Goal: Task Accomplishment & Management: Manage account settings

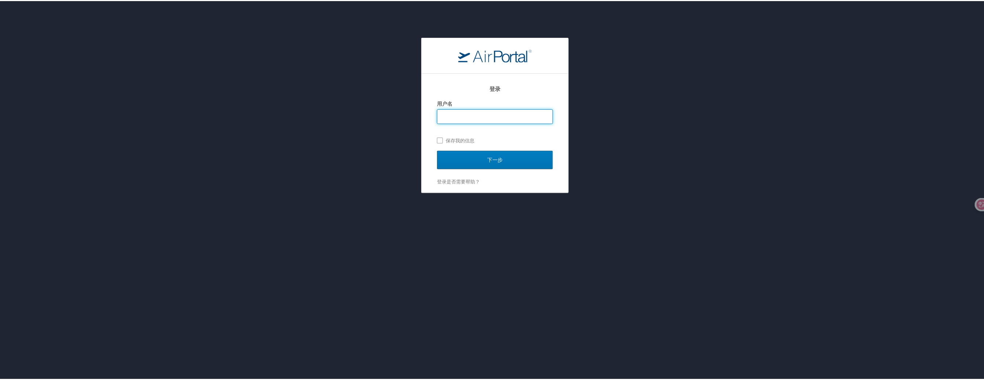
click at [489, 119] on input "用户名" at bounding box center [494, 116] width 115 height 14
click at [397, 110] on div "登录 用户名 保存我的信息 下一步 登录是否需要帮助？ 忘记密码? 帮助" at bounding box center [495, 114] width 990 height 155
click at [465, 119] on input "用户名" at bounding box center [494, 116] width 115 height 14
type input "[EMAIL_ADDRESS][DOMAIN_NAME]"
click at [445, 141] on label "保存我的信息" at bounding box center [495, 139] width 116 height 11
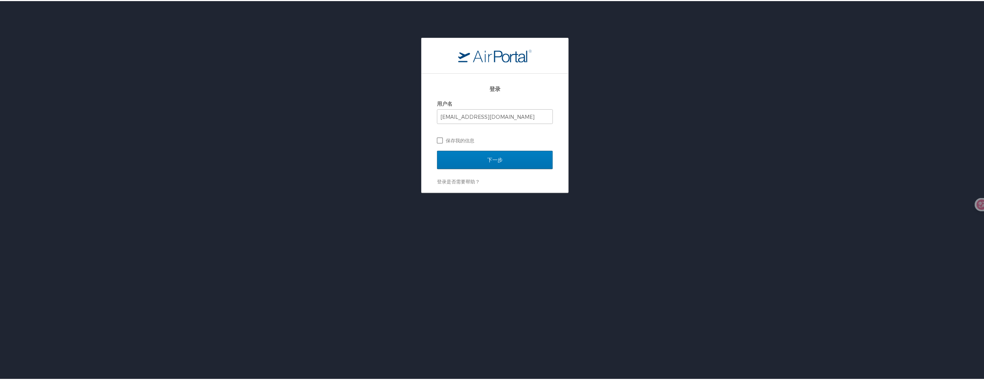
click at [442, 141] on input "保存我的信息" at bounding box center [439, 139] width 5 height 5
checkbox input "true"
click at [469, 154] on input "下一步" at bounding box center [495, 159] width 116 height 18
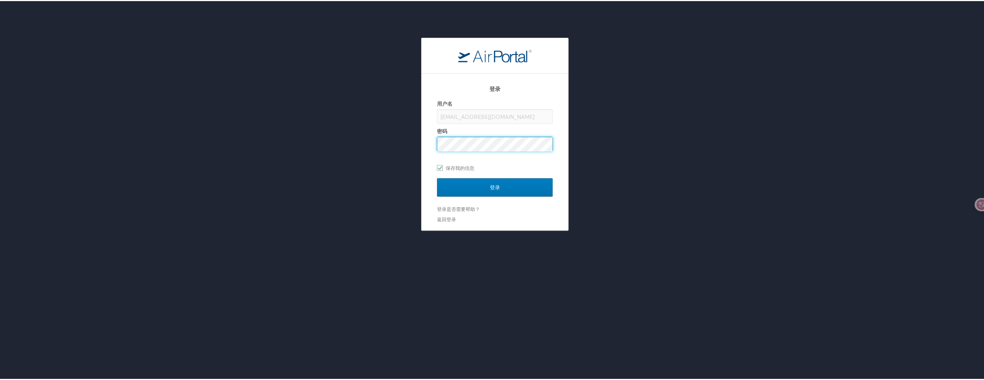
click at [437, 177] on input "登录" at bounding box center [495, 186] width 116 height 18
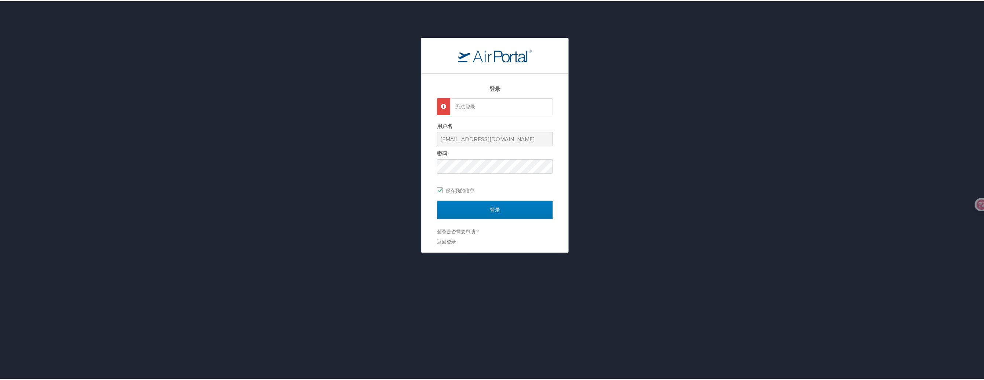
click at [479, 108] on p "无法登录" at bounding box center [500, 105] width 91 height 7
click at [453, 231] on link "登录是否需要帮助？" at bounding box center [458, 231] width 43 height 6
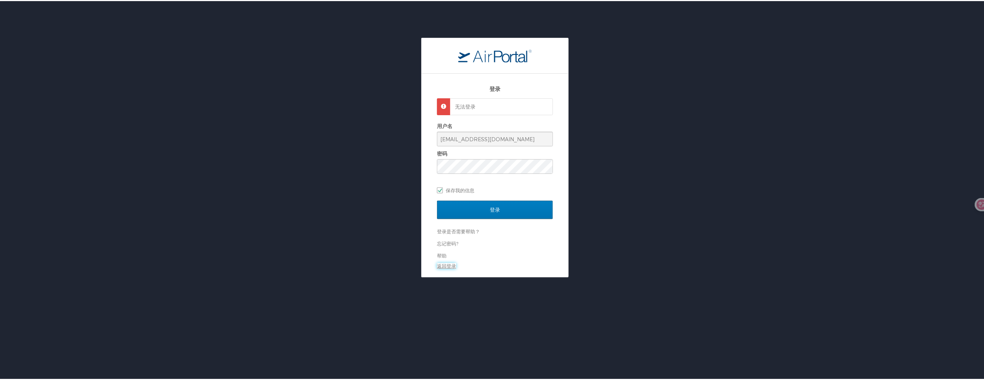
click at [444, 268] on link "返回登录" at bounding box center [446, 265] width 19 height 6
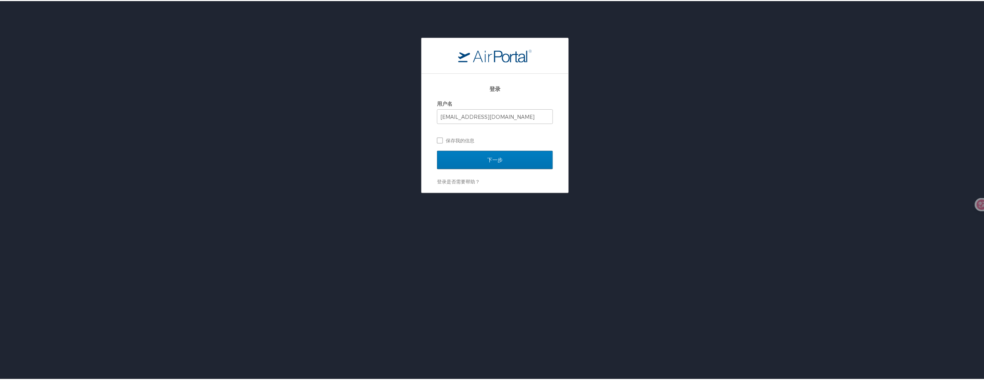
click at [524, 88] on h2 "登录" at bounding box center [495, 88] width 116 height 8
click at [504, 53] on img "logo" at bounding box center [494, 54] width 73 height 13
click at [447, 55] on div at bounding box center [495, 55] width 147 height 36
click at [388, 69] on div "登录 用户名 [EMAIL_ADDRESS][DOMAIN_NAME] 保存我的信息 下一步 登录是否需要帮助？ 忘记密码? 帮助" at bounding box center [495, 114] width 990 height 155
